Goal: Find specific page/section

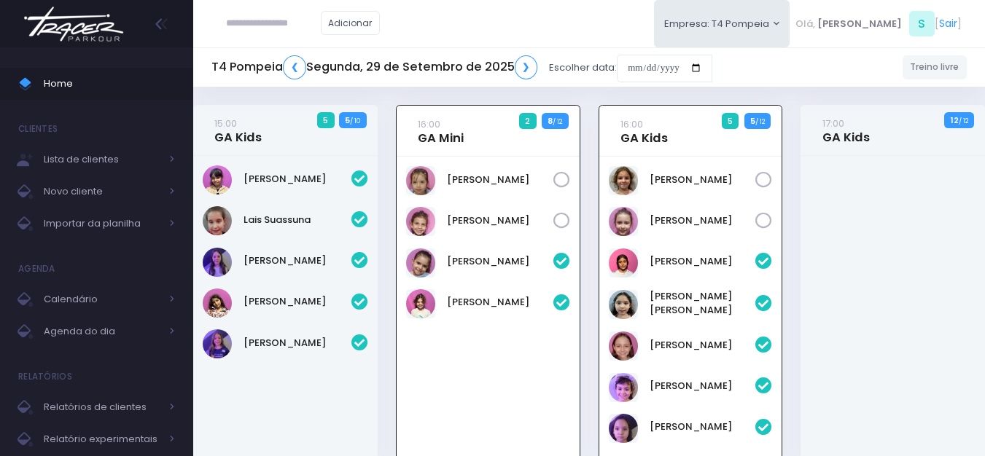
scroll to position [105, 0]
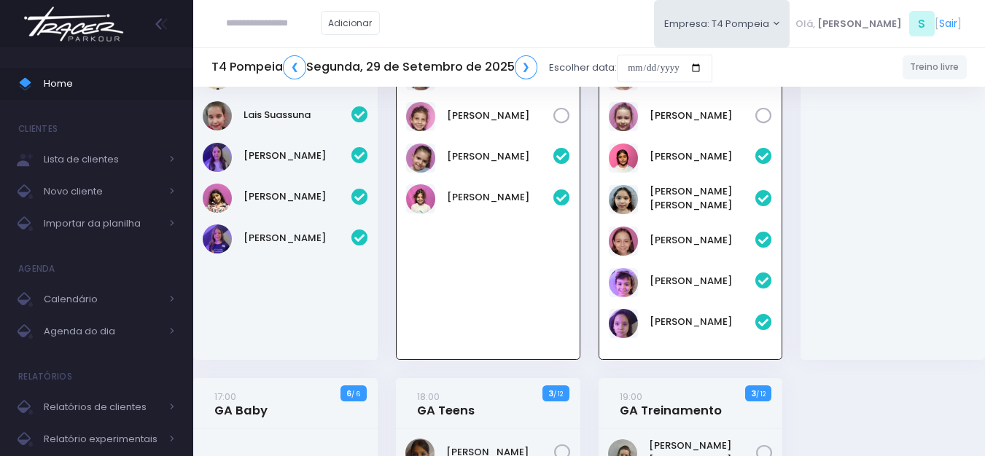
click at [274, 31] on input "text" at bounding box center [273, 23] width 95 height 28
type input "**********"
click at [109, 30] on img at bounding box center [73, 24] width 111 height 51
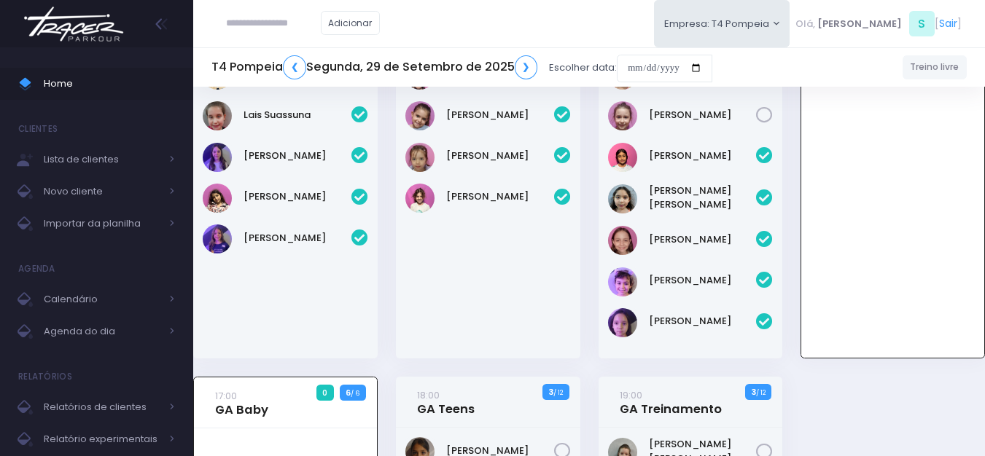
scroll to position [105, 0]
click at [62, 10] on img at bounding box center [73, 24] width 111 height 51
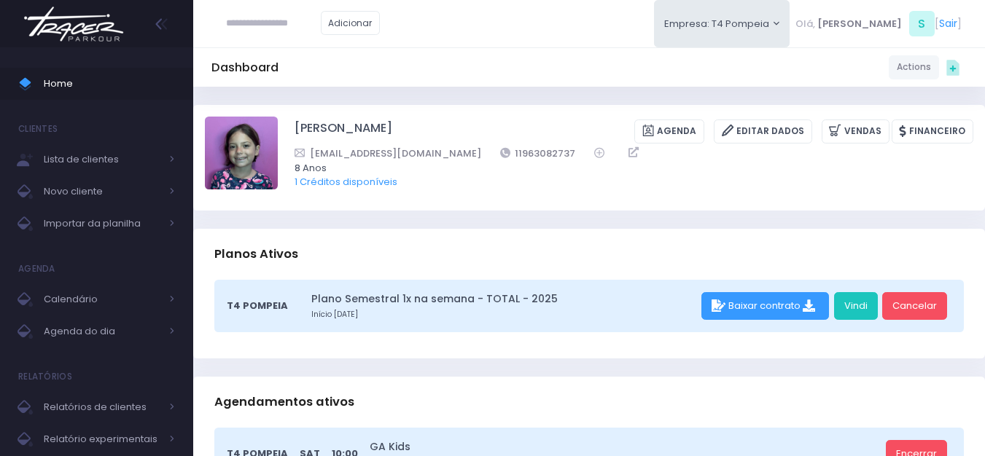
click at [100, 20] on img at bounding box center [73, 24] width 111 height 51
